Goal: Obtain resource: Download file/media

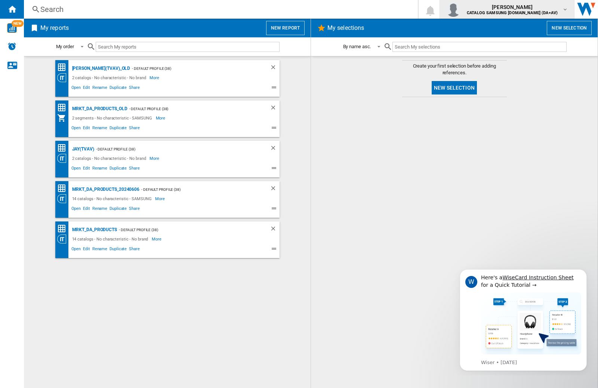
click at [461, 9] on img "button" at bounding box center [453, 9] width 15 height 15
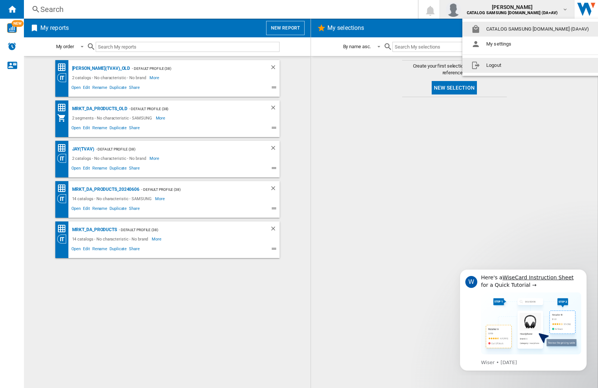
click at [520, 65] on button "Logout" at bounding box center [531, 65] width 139 height 15
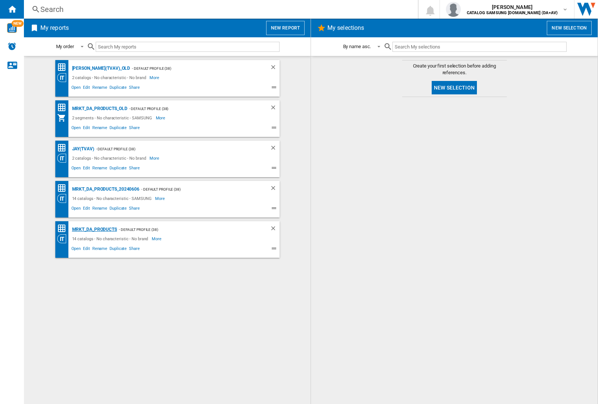
click at [94, 230] on div "MRKT_DA_PRODUCTS" at bounding box center [93, 229] width 47 height 9
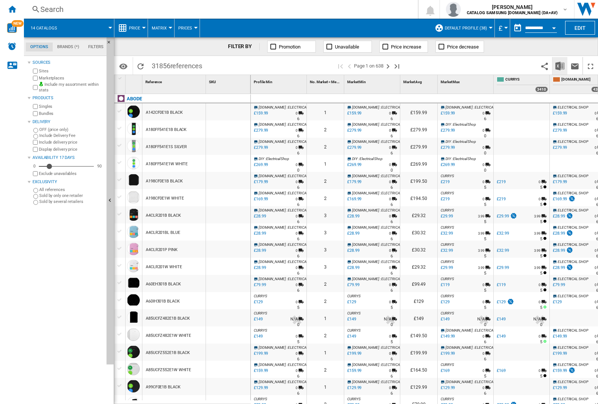
click at [559, 65] on img "Download in Excel" at bounding box center [559, 66] width 9 height 9
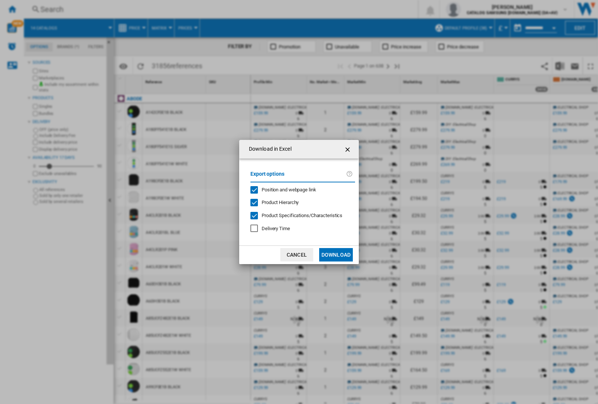
click at [284, 190] on span "Position and webpage link" at bounding box center [288, 190] width 55 height 6
click at [336, 255] on button "Download" at bounding box center [336, 254] width 34 height 13
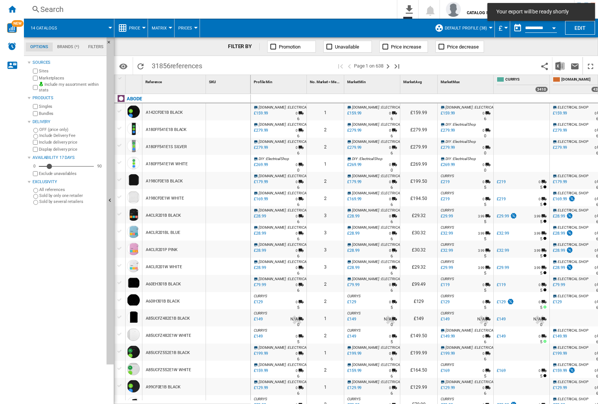
click at [233, 128] on div at bounding box center [228, 129] width 44 height 17
